Goal: Find specific page/section

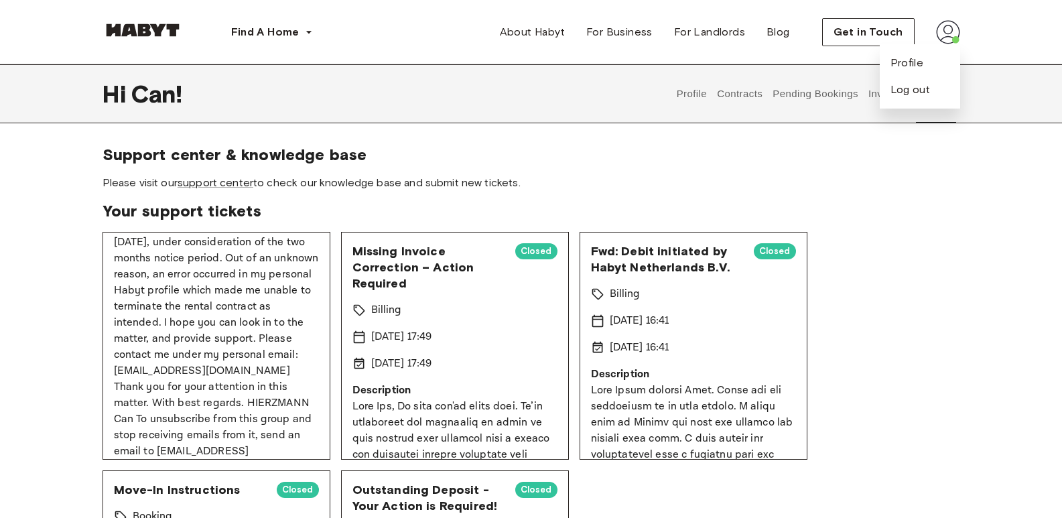
scroll to position [256, 0]
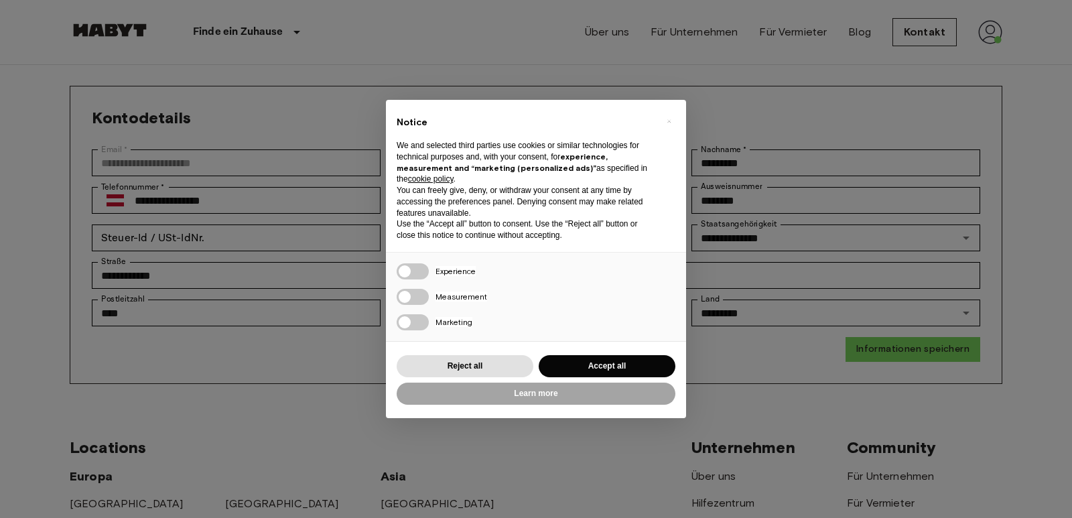
drag, startPoint x: 1069, startPoint y: 159, endPoint x: 1070, endPoint y: 184, distance: 24.8
click at [1061, 184] on html "**********" at bounding box center [536, 472] width 1072 height 1032
click at [487, 373] on button "Reject all" at bounding box center [465, 366] width 137 height 22
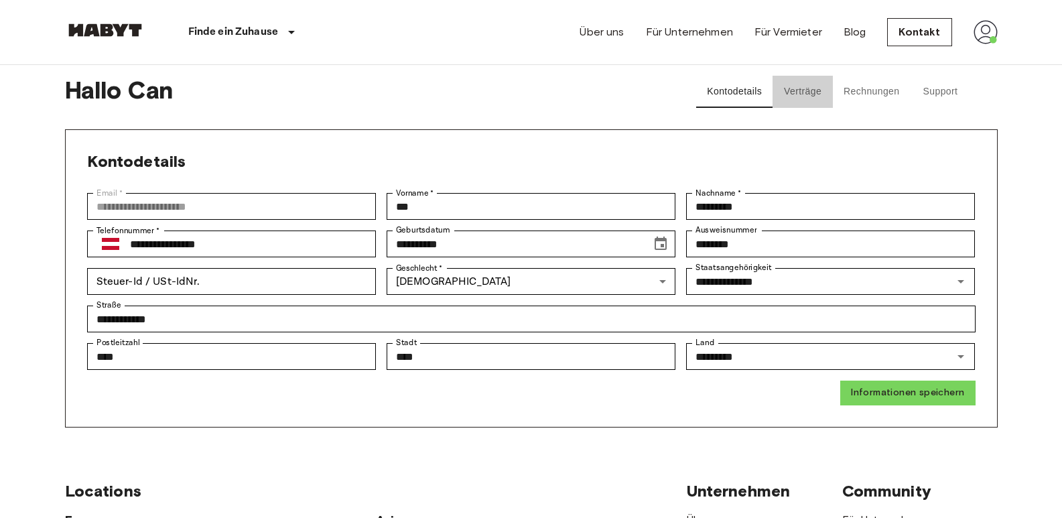
click at [804, 104] on button "Verträge" at bounding box center [802, 92] width 60 height 32
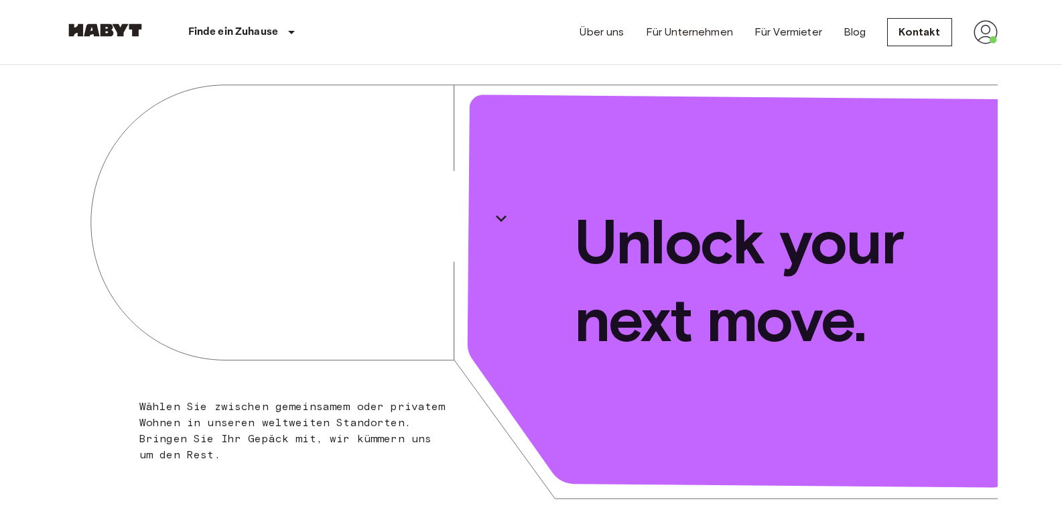
click at [987, 25] on img at bounding box center [985, 32] width 24 height 24
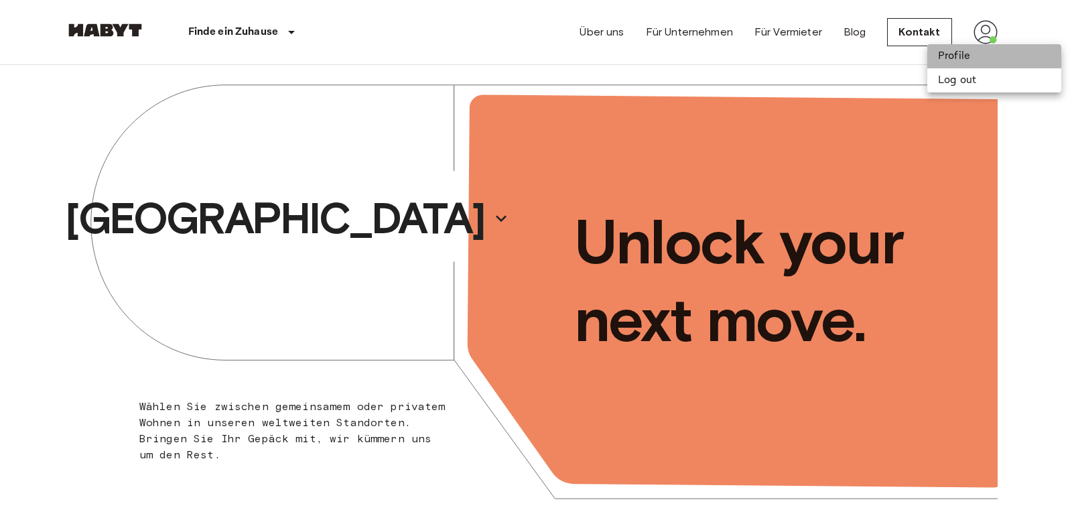
click at [961, 52] on li "Profile" at bounding box center [994, 56] width 134 height 24
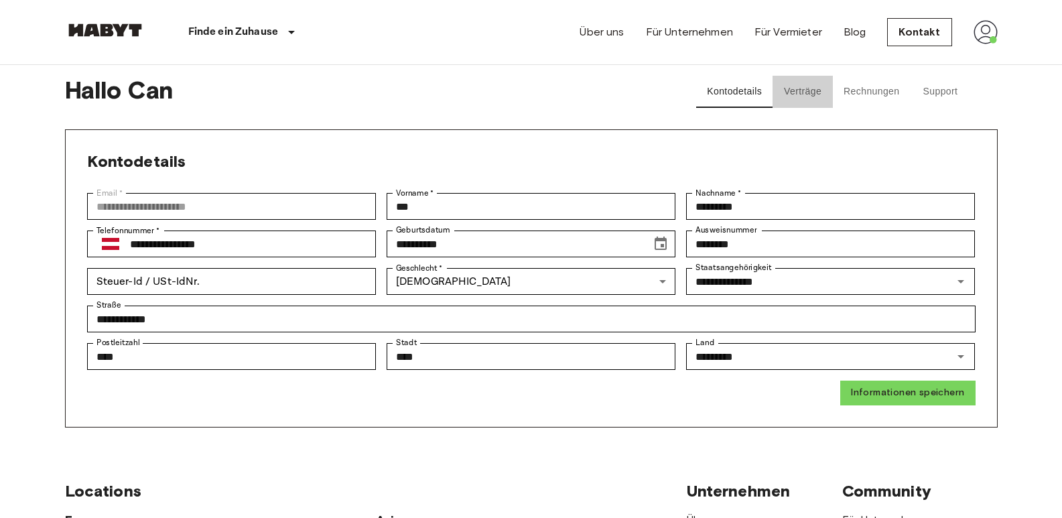
click at [813, 95] on button "Verträge" at bounding box center [802, 92] width 60 height 32
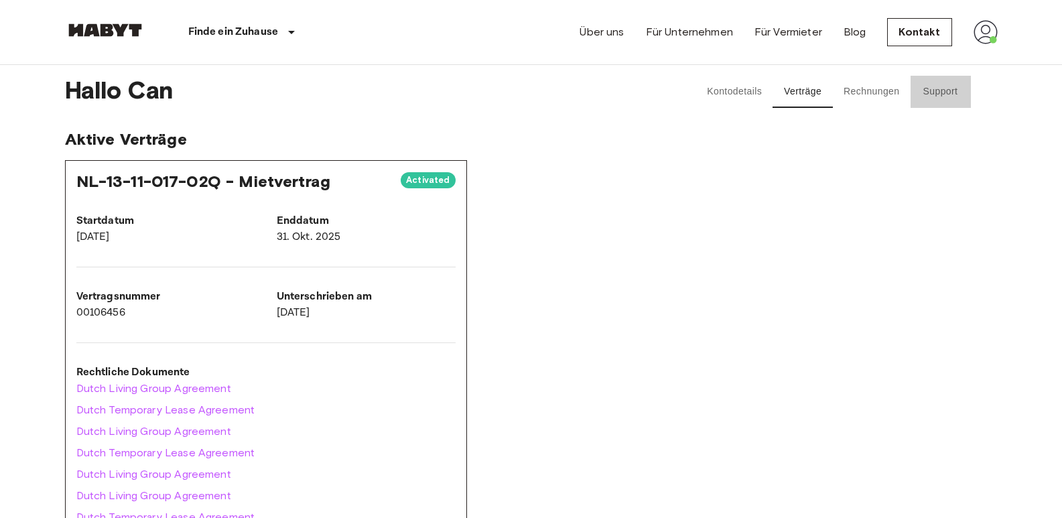
click at [925, 94] on button "Support" at bounding box center [940, 92] width 60 height 32
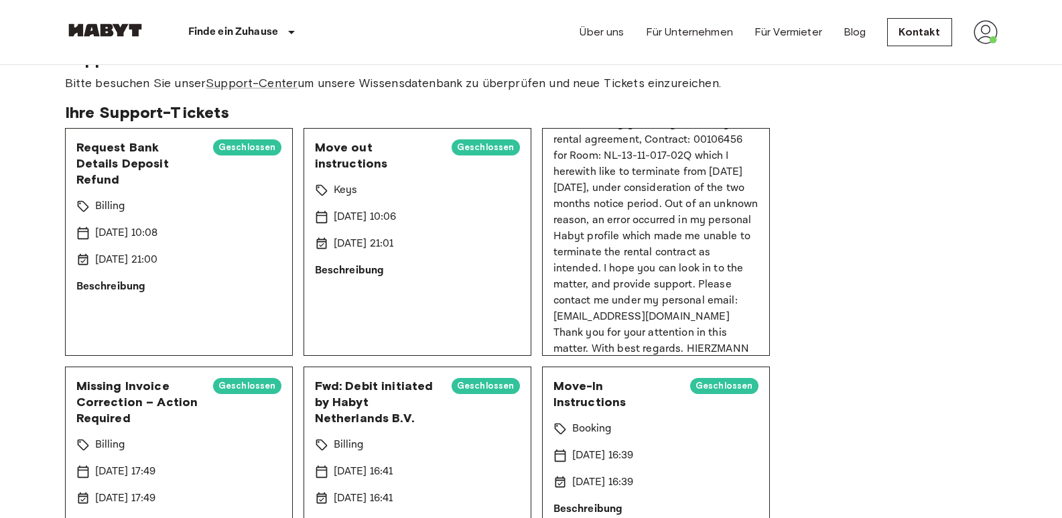
scroll to position [214, 0]
click at [683, 259] on p "Dear Ladies and Gentleman of the Habyt support team. I am contacting you in reg…" at bounding box center [655, 249] width 205 height 338
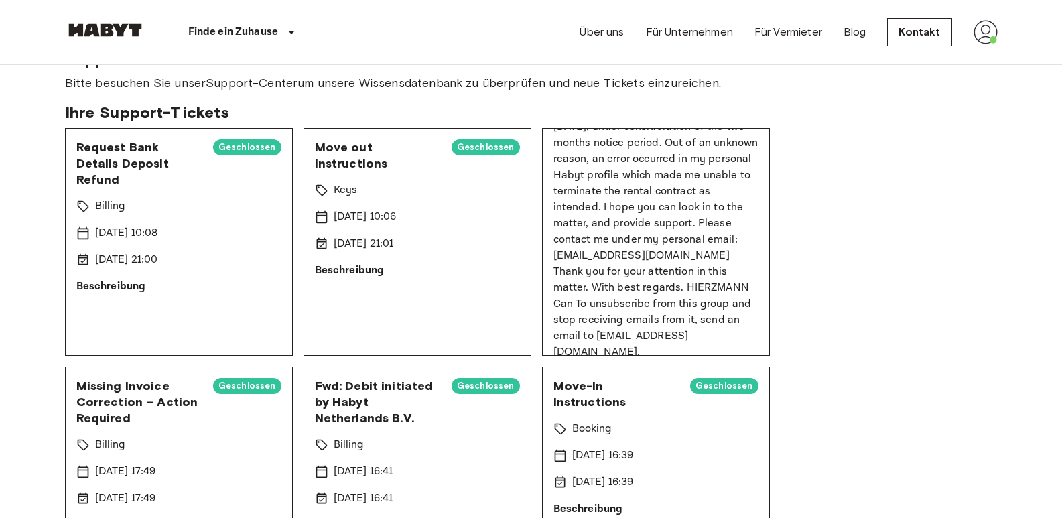
click at [254, 86] on link "Support-Center" at bounding box center [252, 83] width 92 height 15
